Goal: Task Accomplishment & Management: Use online tool/utility

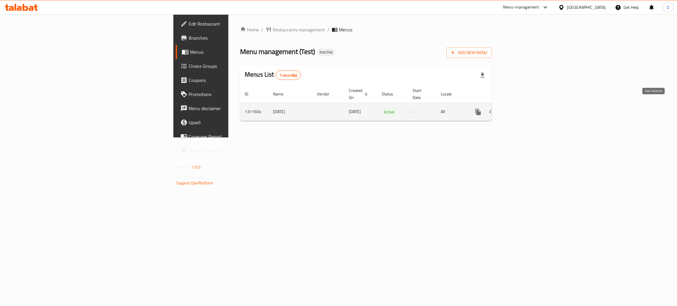
click at [524, 109] on icon "enhanced table" at bounding box center [520, 112] width 7 height 7
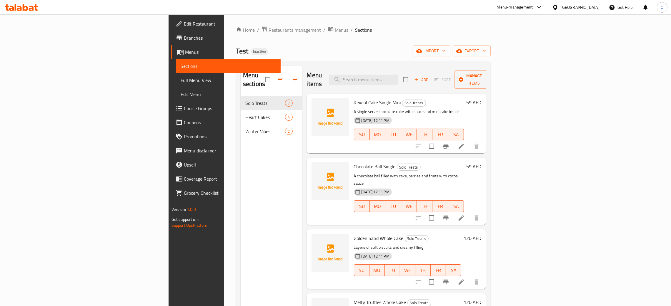
click at [181, 77] on span "Full Menu View" at bounding box center [228, 80] width 95 height 7
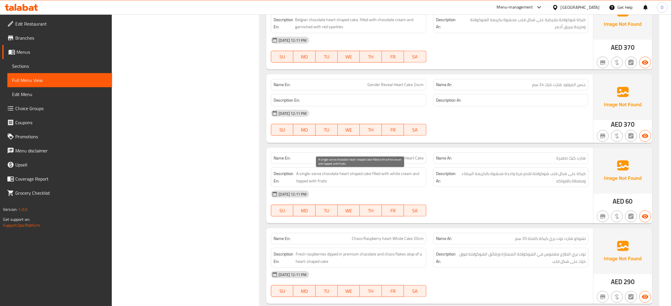
scroll to position [706, 0]
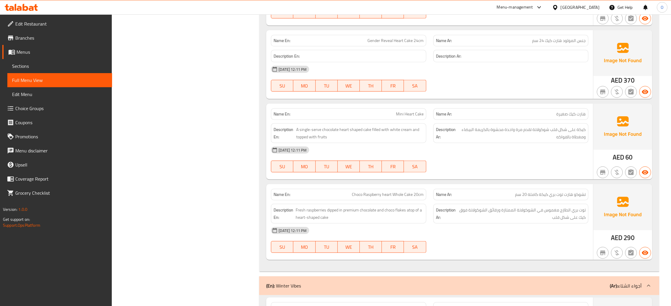
click at [565, 113] on span "هارت كيك صغيرة" at bounding box center [570, 114] width 29 height 6
copy span "هارت كيك صغيرة"
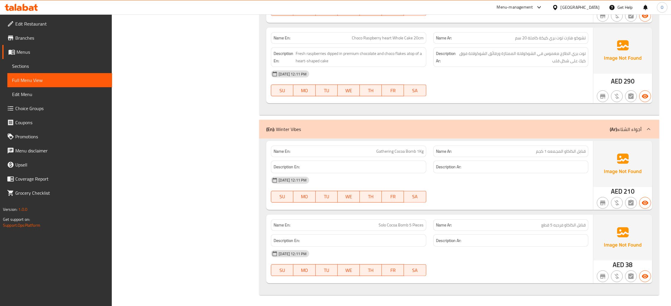
scroll to position [864, 0]
click at [468, 195] on div "[DATE] 12:11 PM SU MO TU WE TH FR SA" at bounding box center [429, 189] width 324 height 33
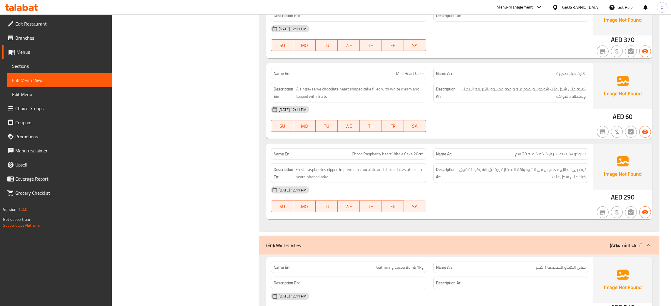
scroll to position [643, 0]
